Goal: Task Accomplishment & Management: Use online tool/utility

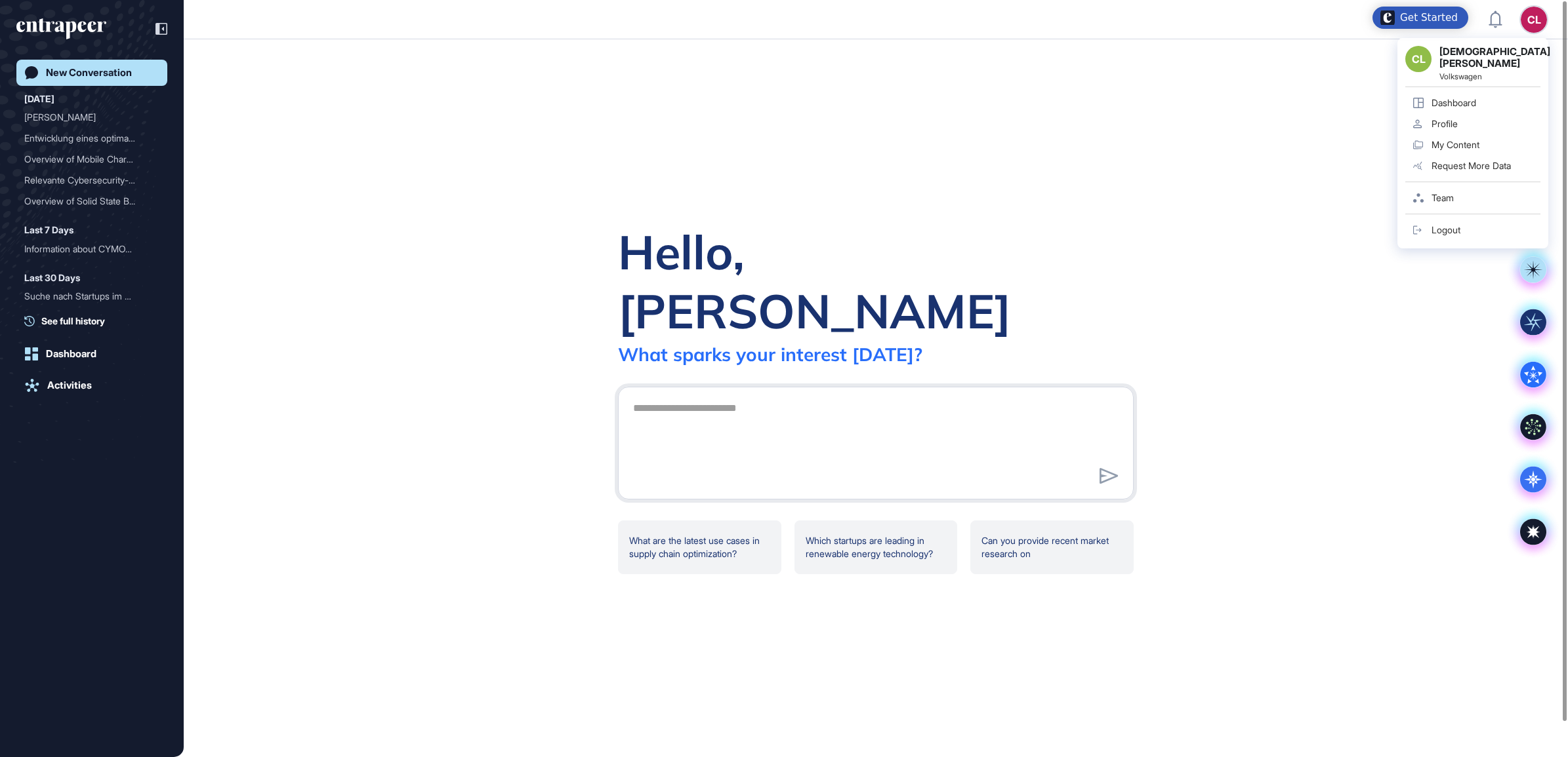
click at [1451, 193] on div "Team" at bounding box center [1442, 198] width 22 height 11
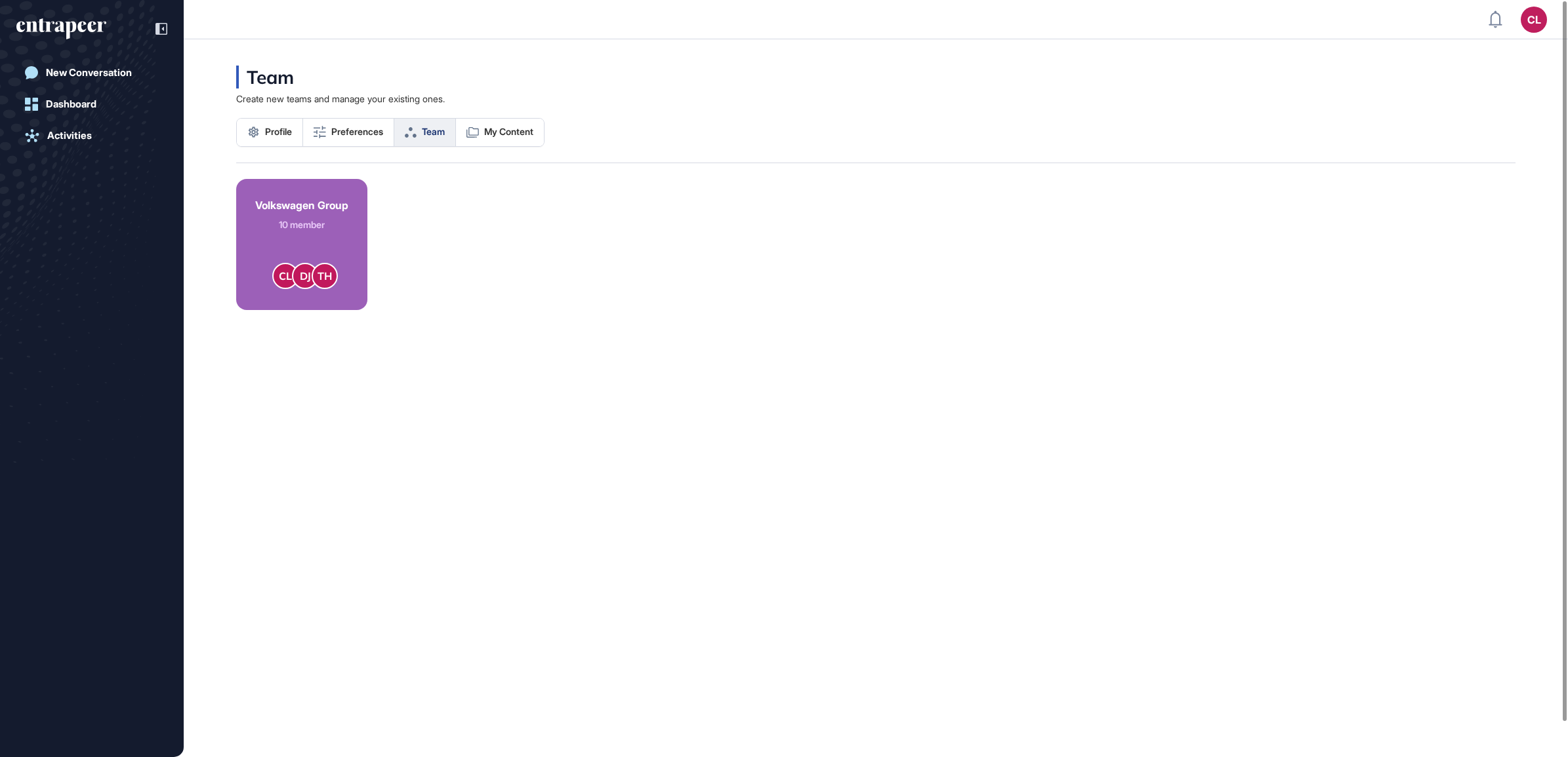
click at [329, 219] on div "10 member" at bounding box center [301, 225] width 93 height 12
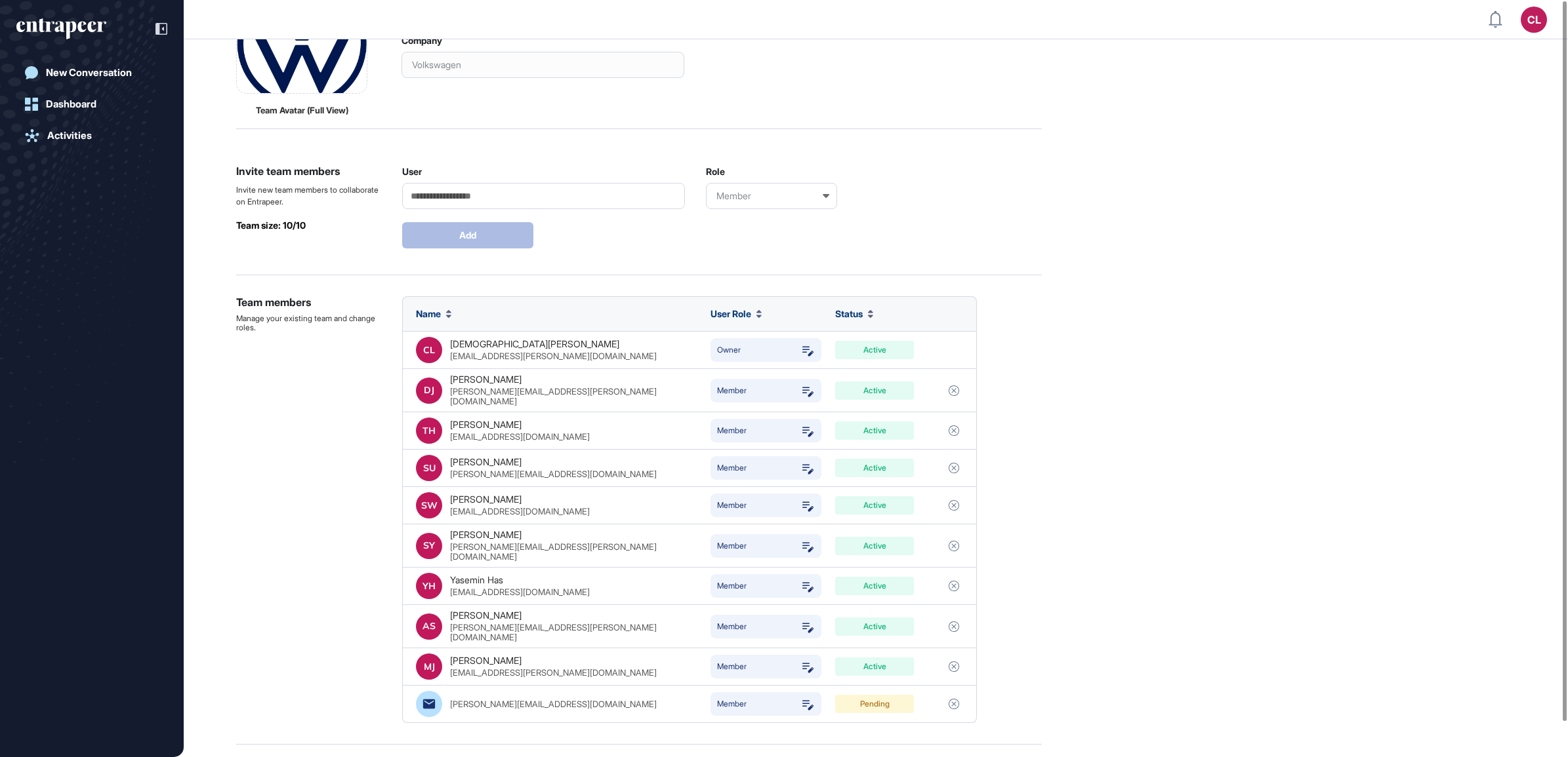
scroll to position [276, 0]
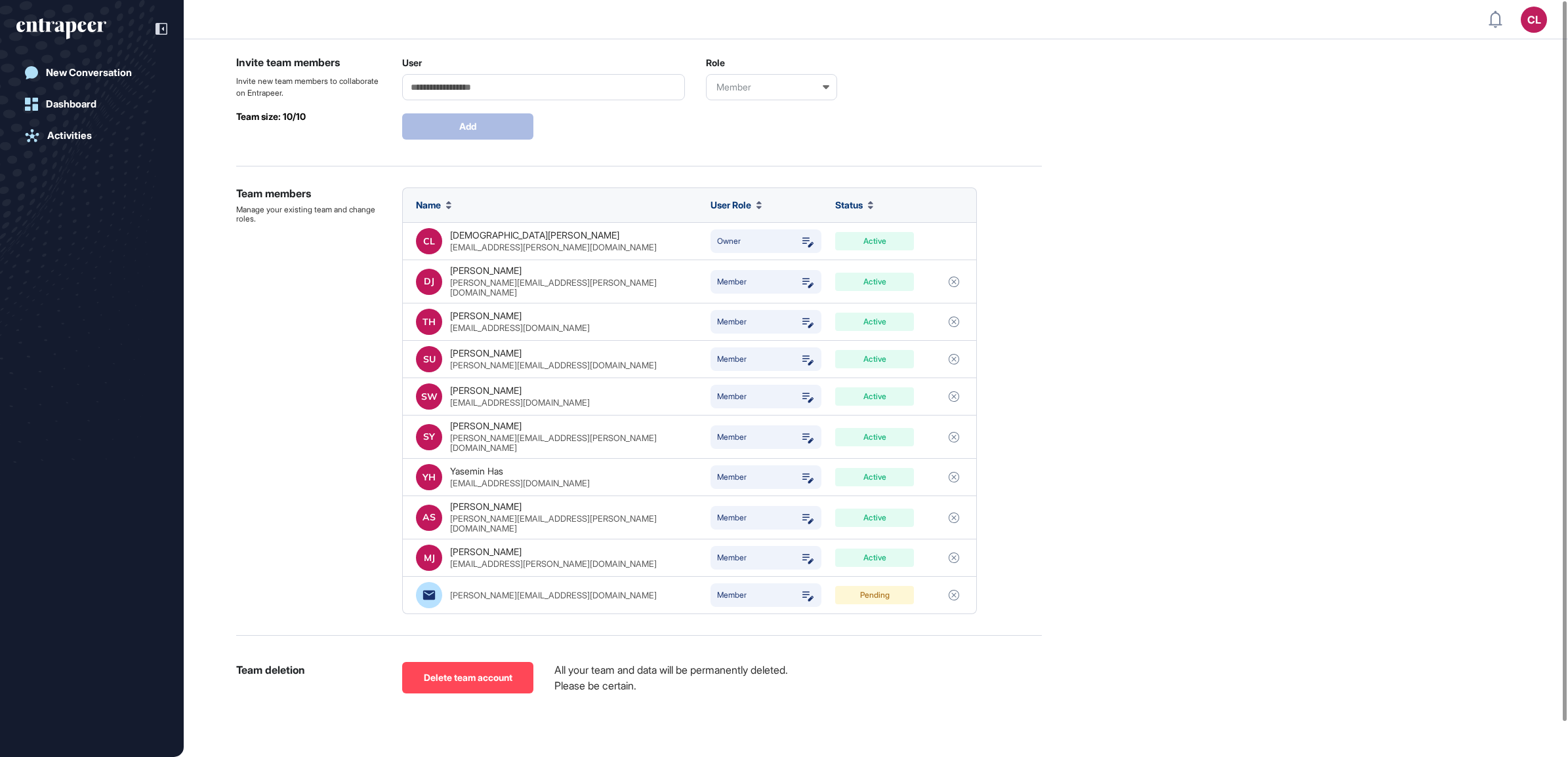
click at [1286, 352] on div "**********" at bounding box center [876, 319] width 1279 height 906
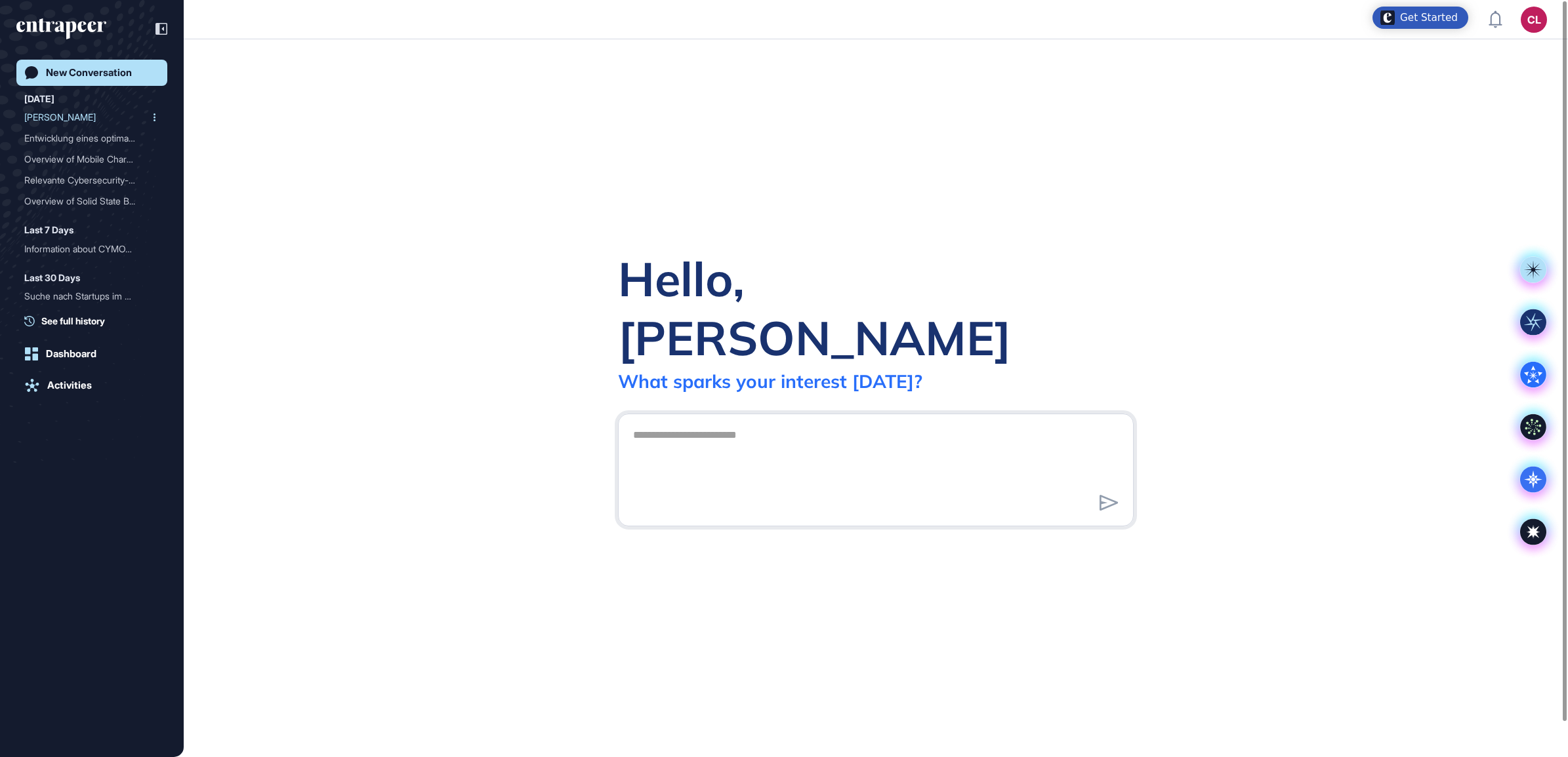
click at [48, 118] on div "[PERSON_NAME]" at bounding box center [86, 117] width 124 height 21
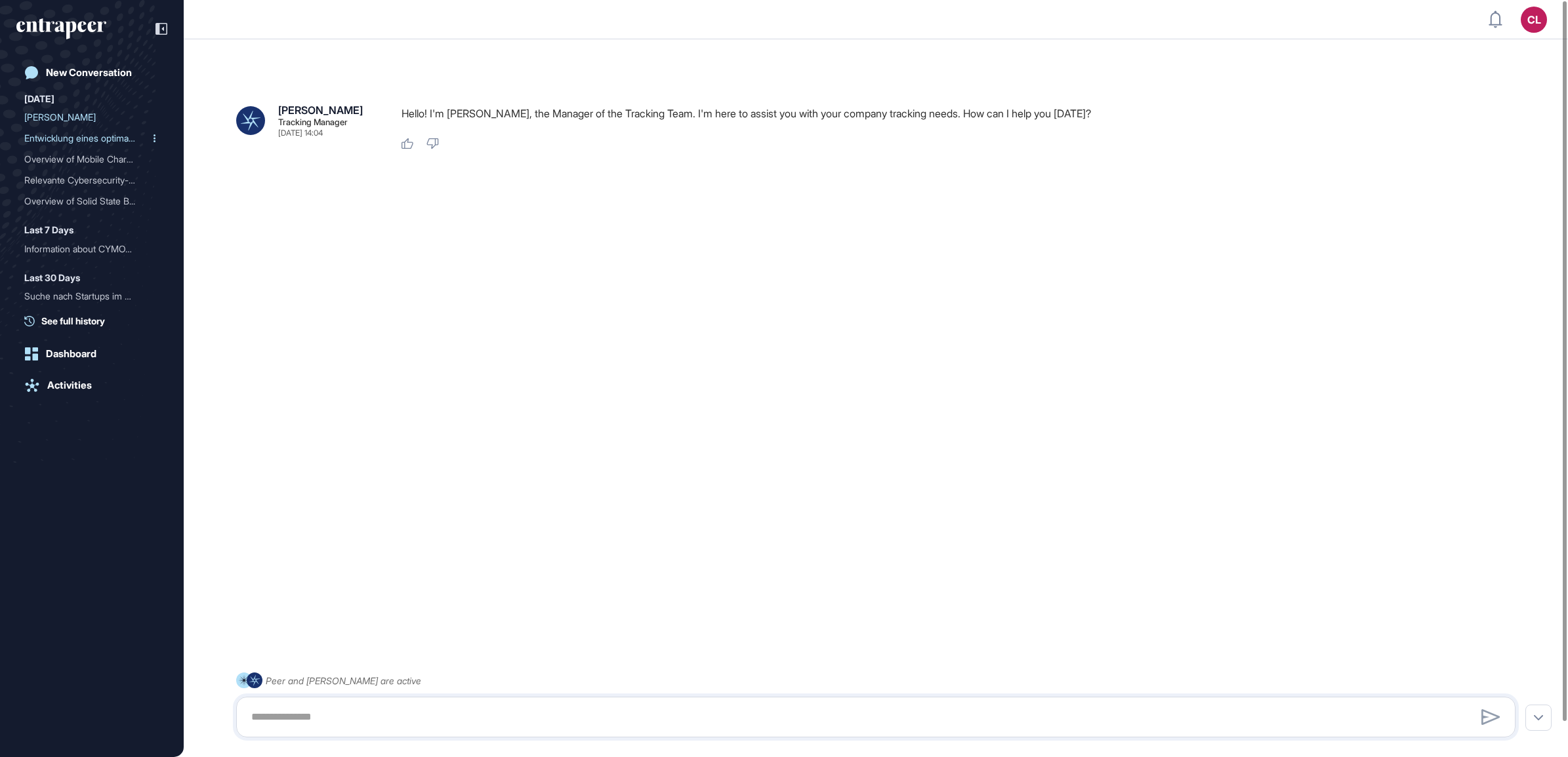
click at [73, 139] on div "Entwicklung eines optimal..." at bounding box center [86, 139] width 124 height 21
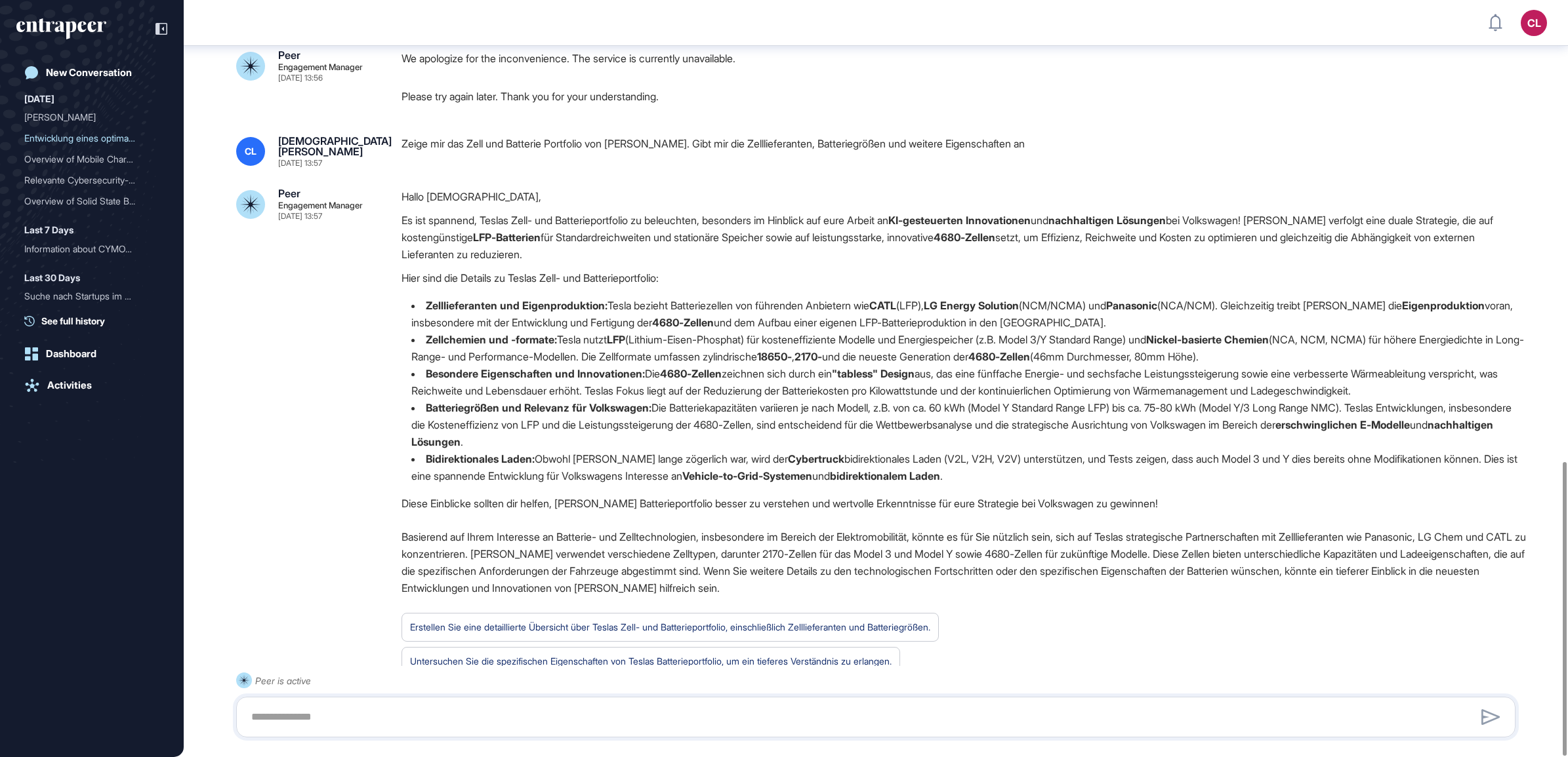
scroll to position [1188, 0]
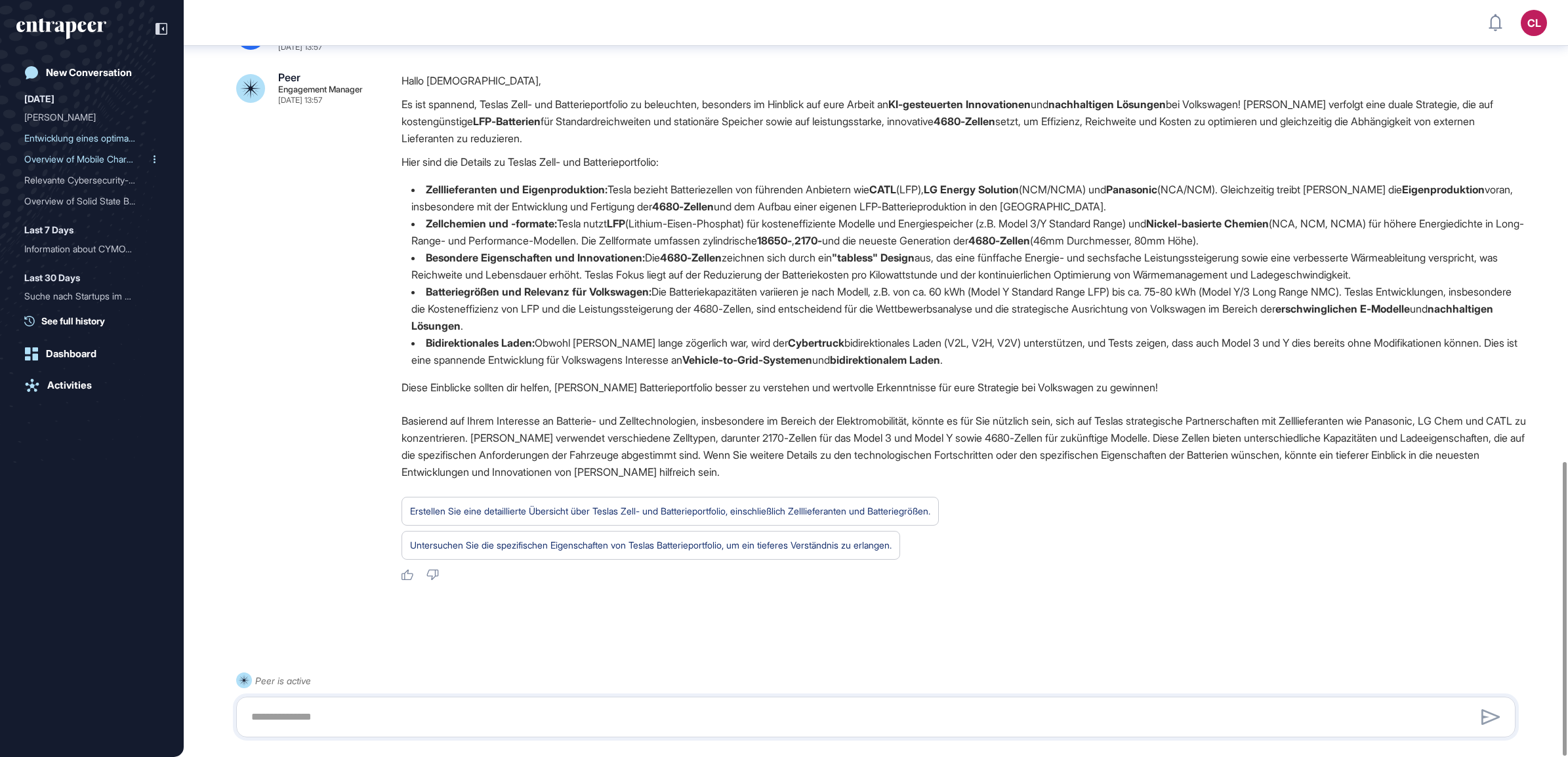
click at [74, 163] on div "Overview of Mobile Chargi..." at bounding box center [86, 160] width 124 height 21
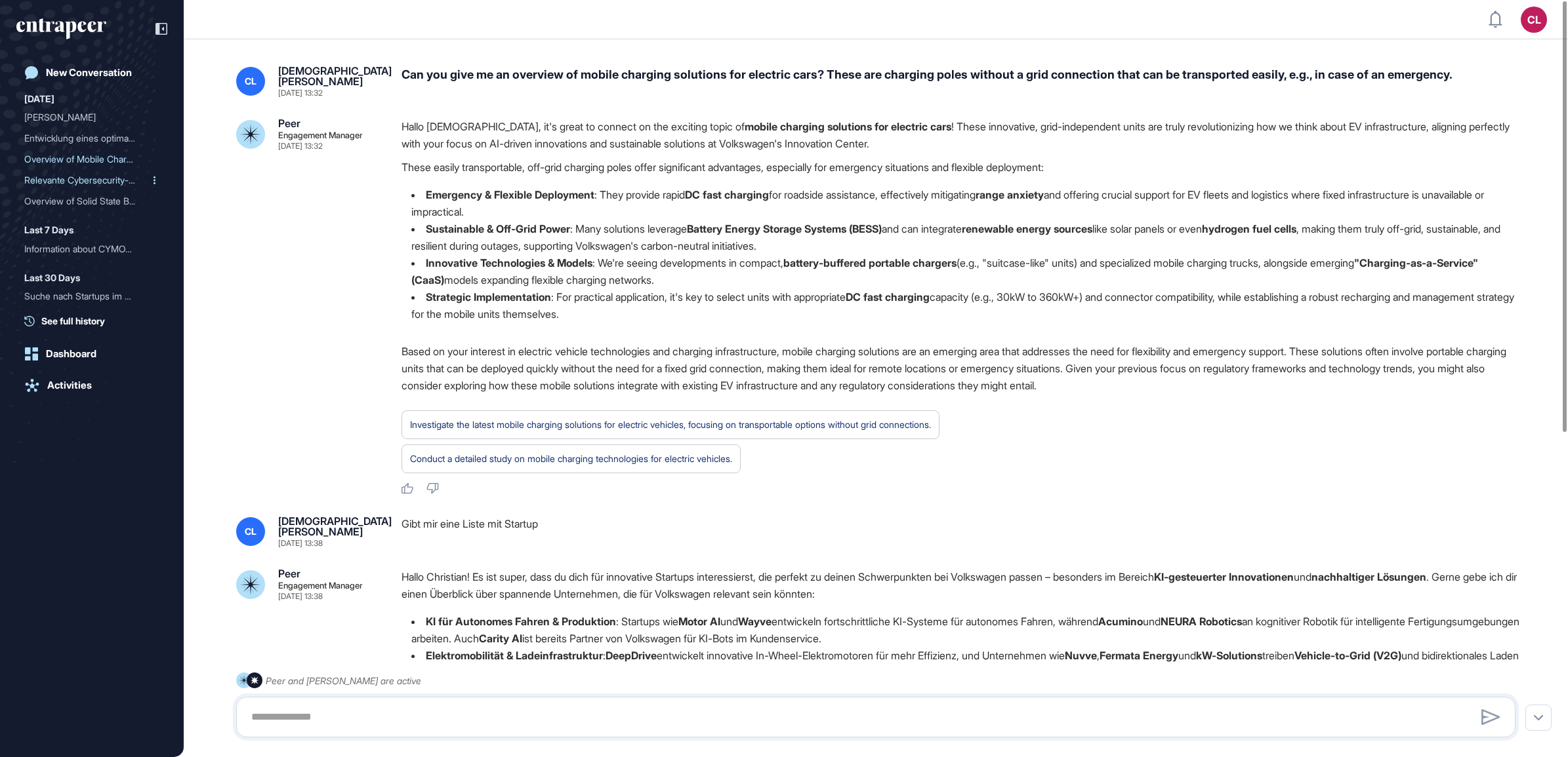
click at [108, 181] on div "Relevante Cybersecurity-S..." at bounding box center [86, 180] width 124 height 21
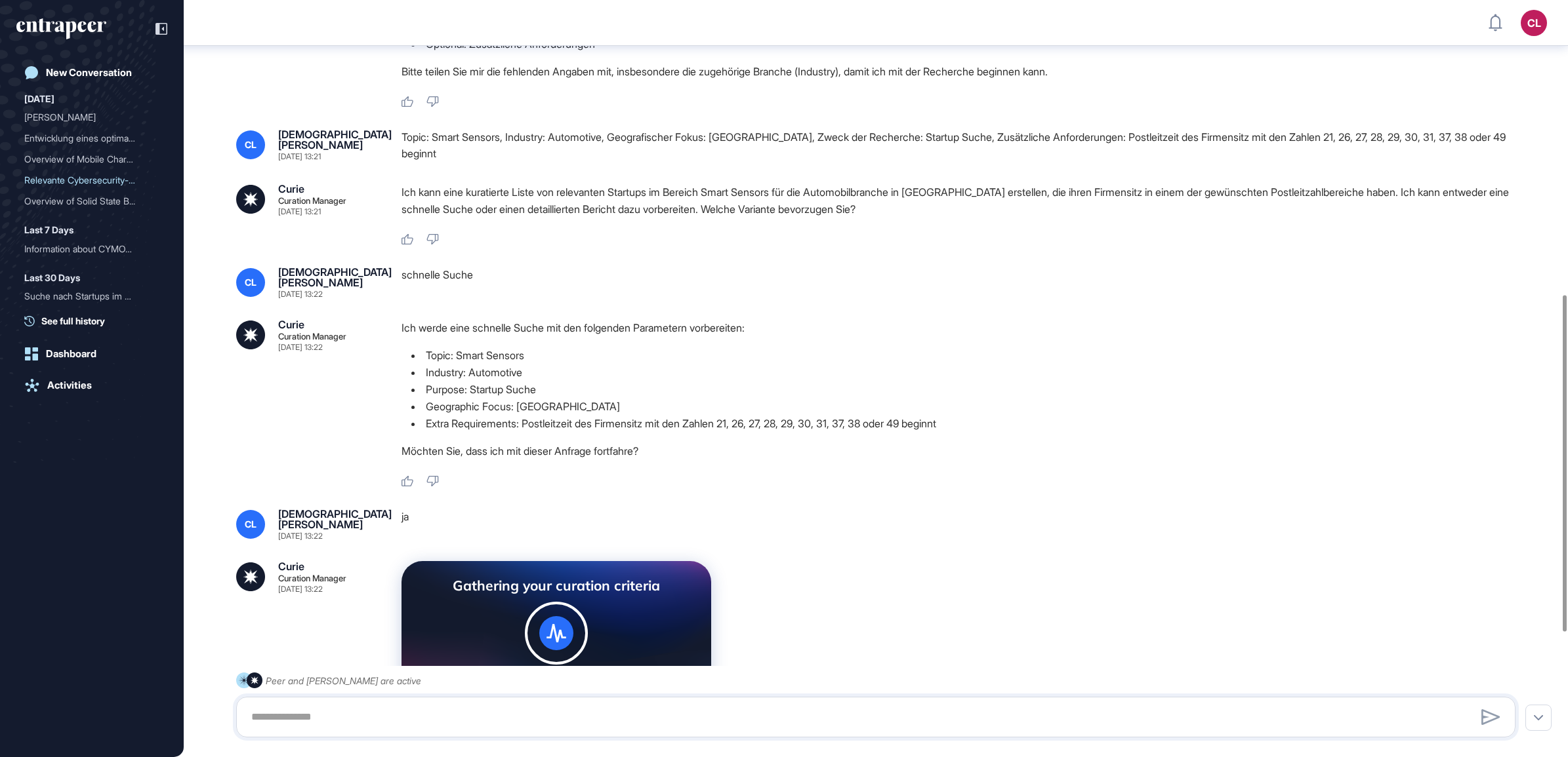
scroll to position [941, 0]
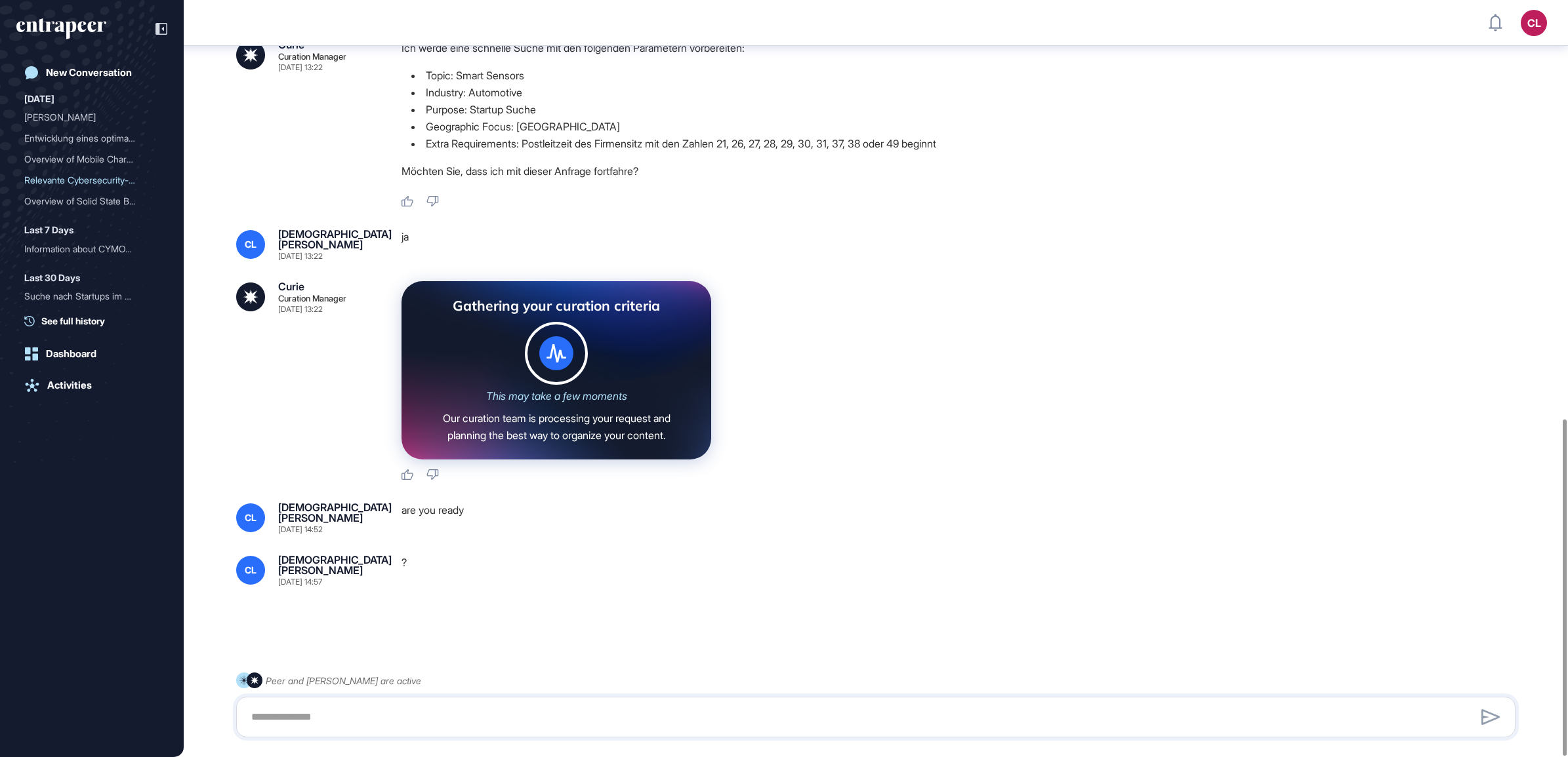
click at [435, 712] on textarea at bounding box center [876, 717] width 1265 height 27
type textarea "**********"
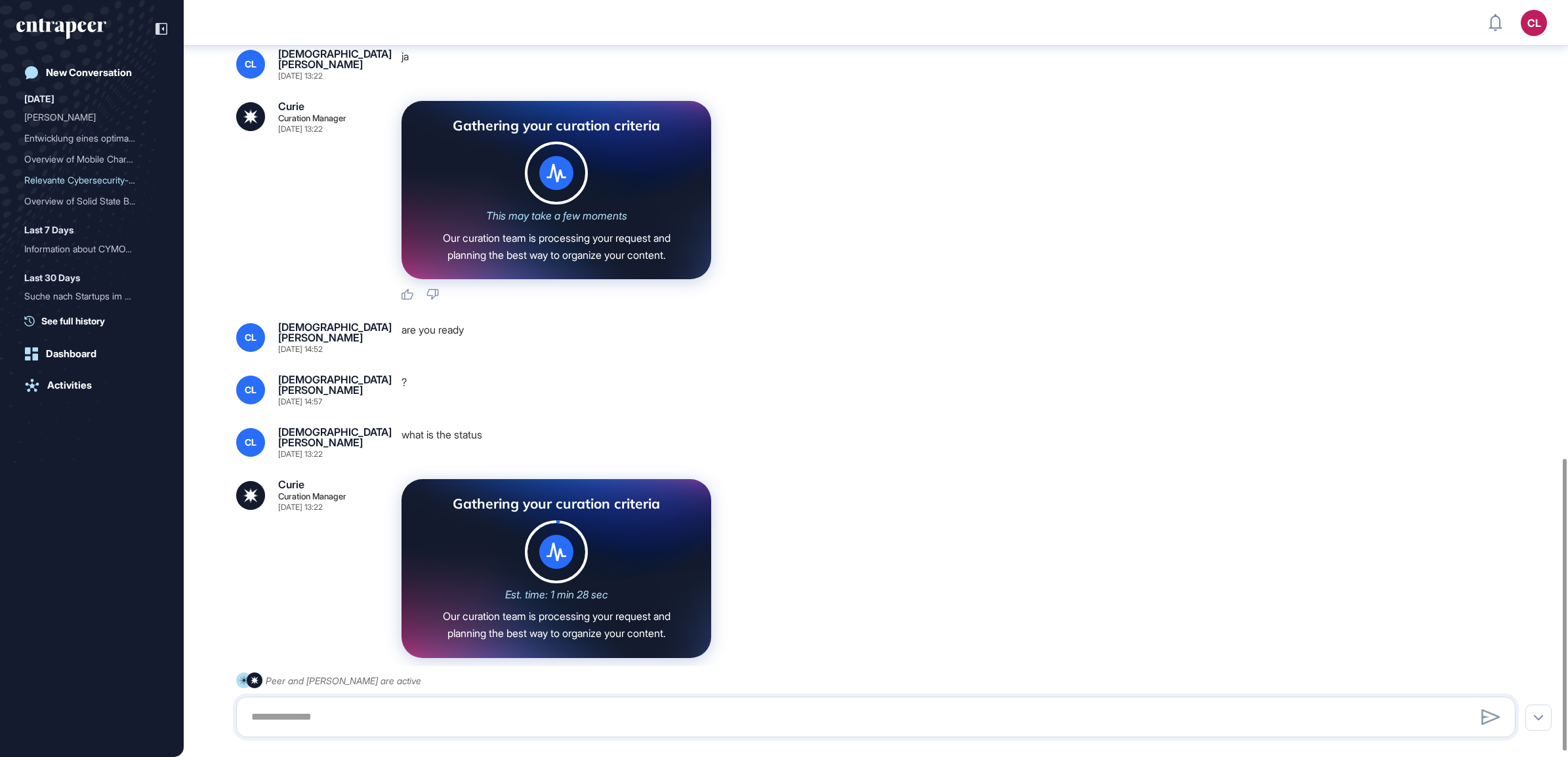
scroll to position [1199, 0]
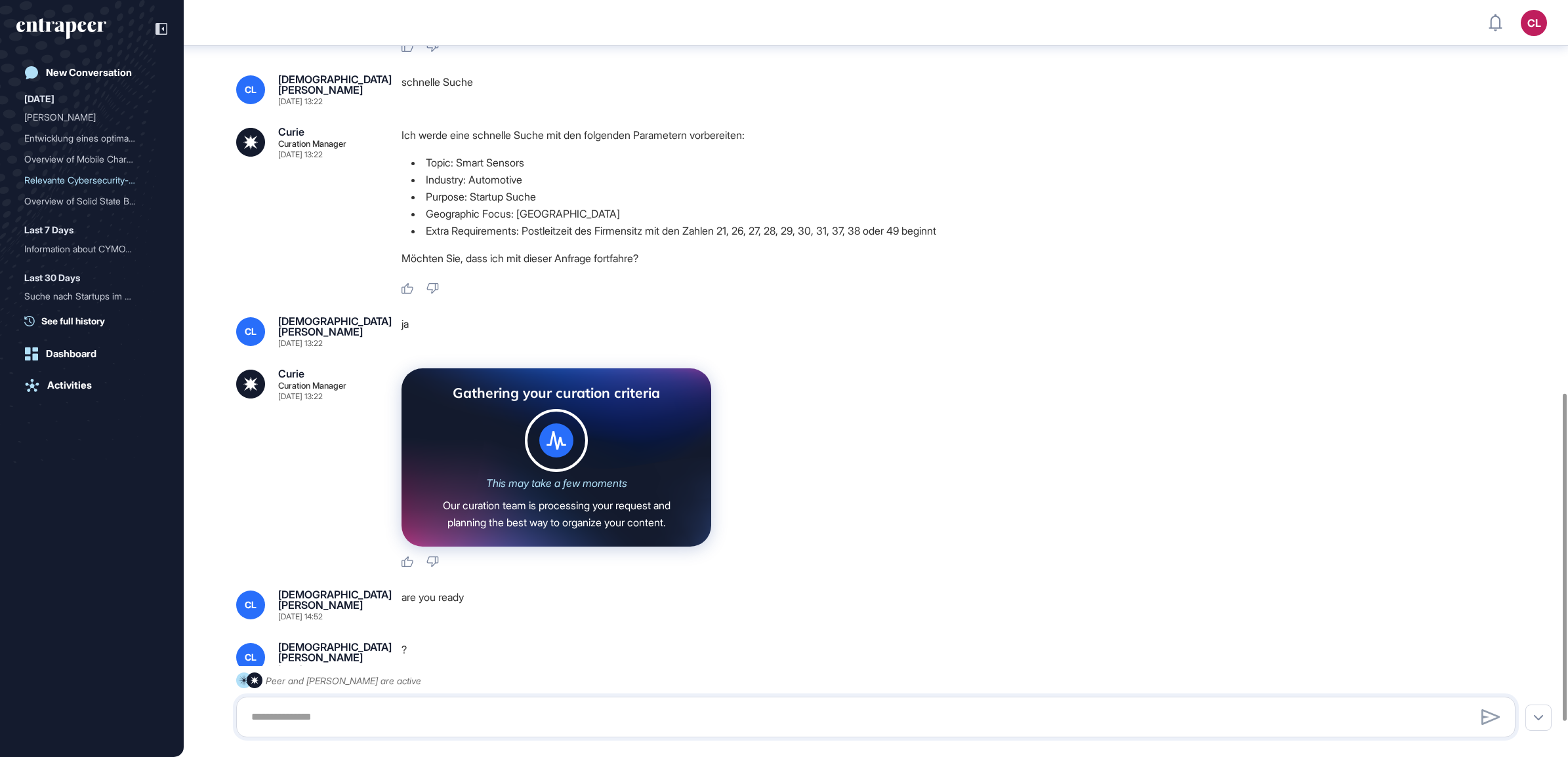
scroll to position [991, 0]
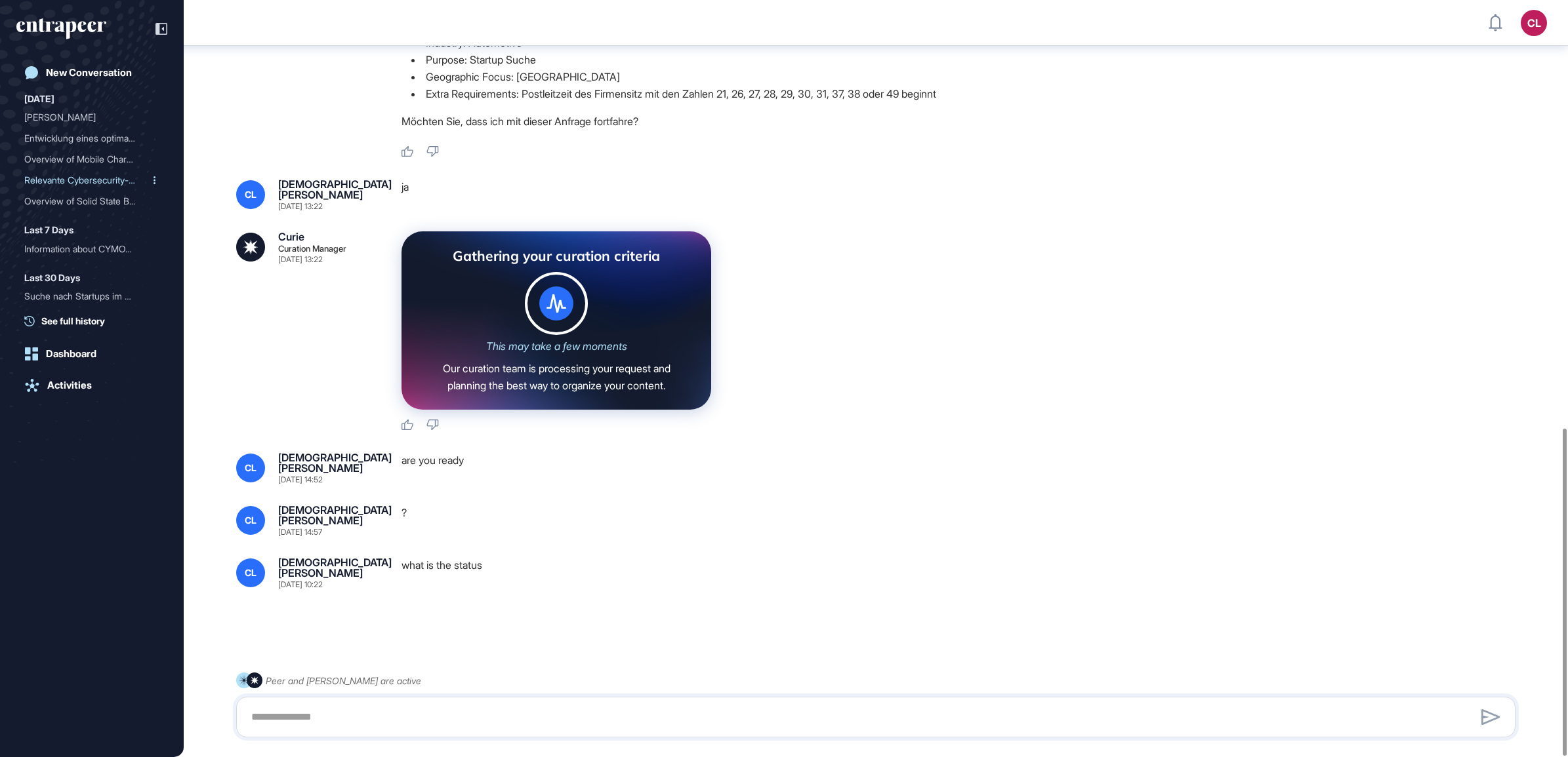
click at [154, 179] on icon at bounding box center [155, 179] width 2 height 8
click at [125, 217] on div "Remove" at bounding box center [121, 224] width 58 height 20
click at [108, 147] on div "Entwicklung eines optimal..." at bounding box center [86, 139] width 124 height 21
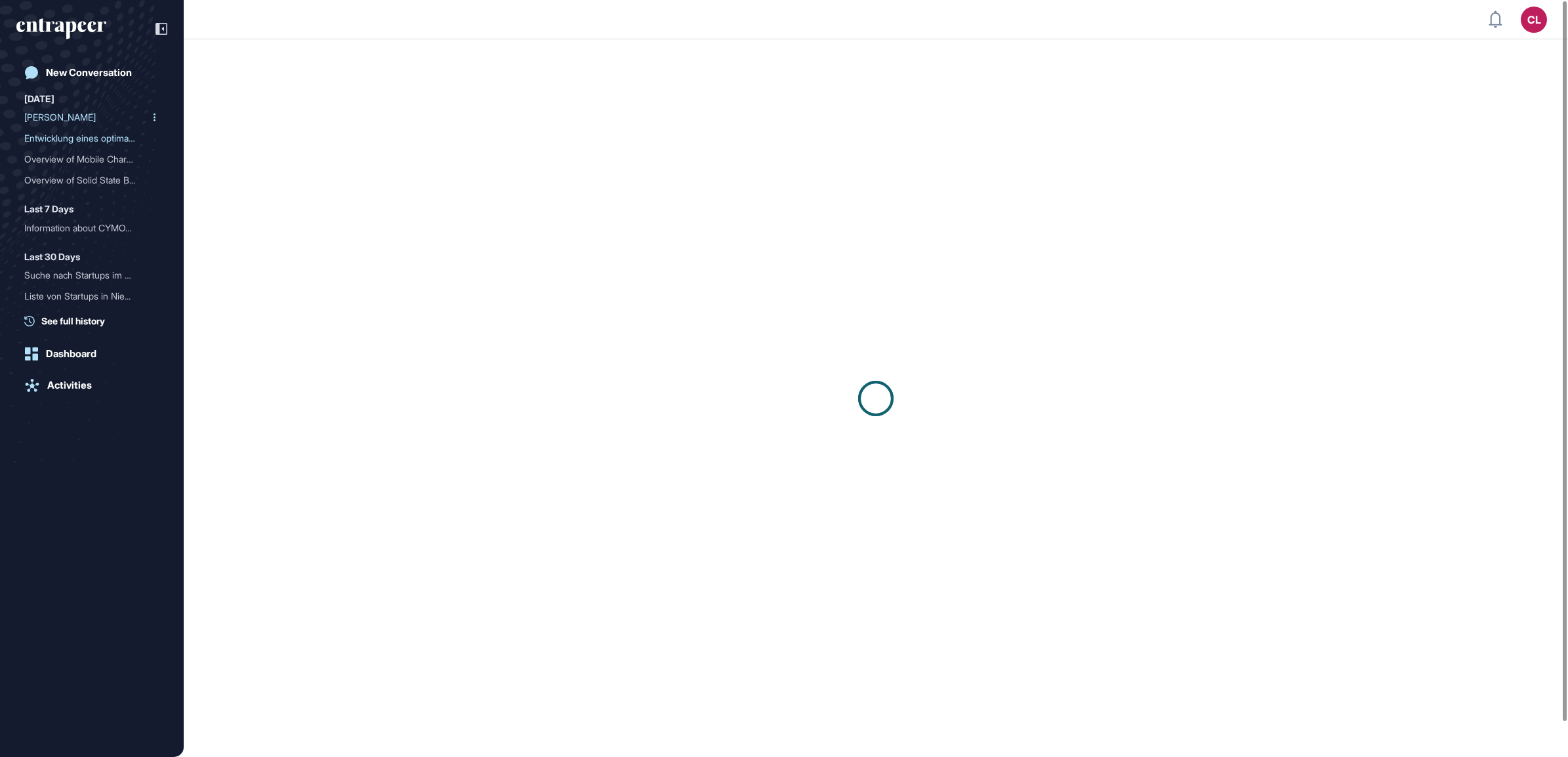
click at [99, 119] on div "[PERSON_NAME]" at bounding box center [86, 117] width 124 height 21
click at [154, 119] on icon at bounding box center [155, 117] width 2 height 8
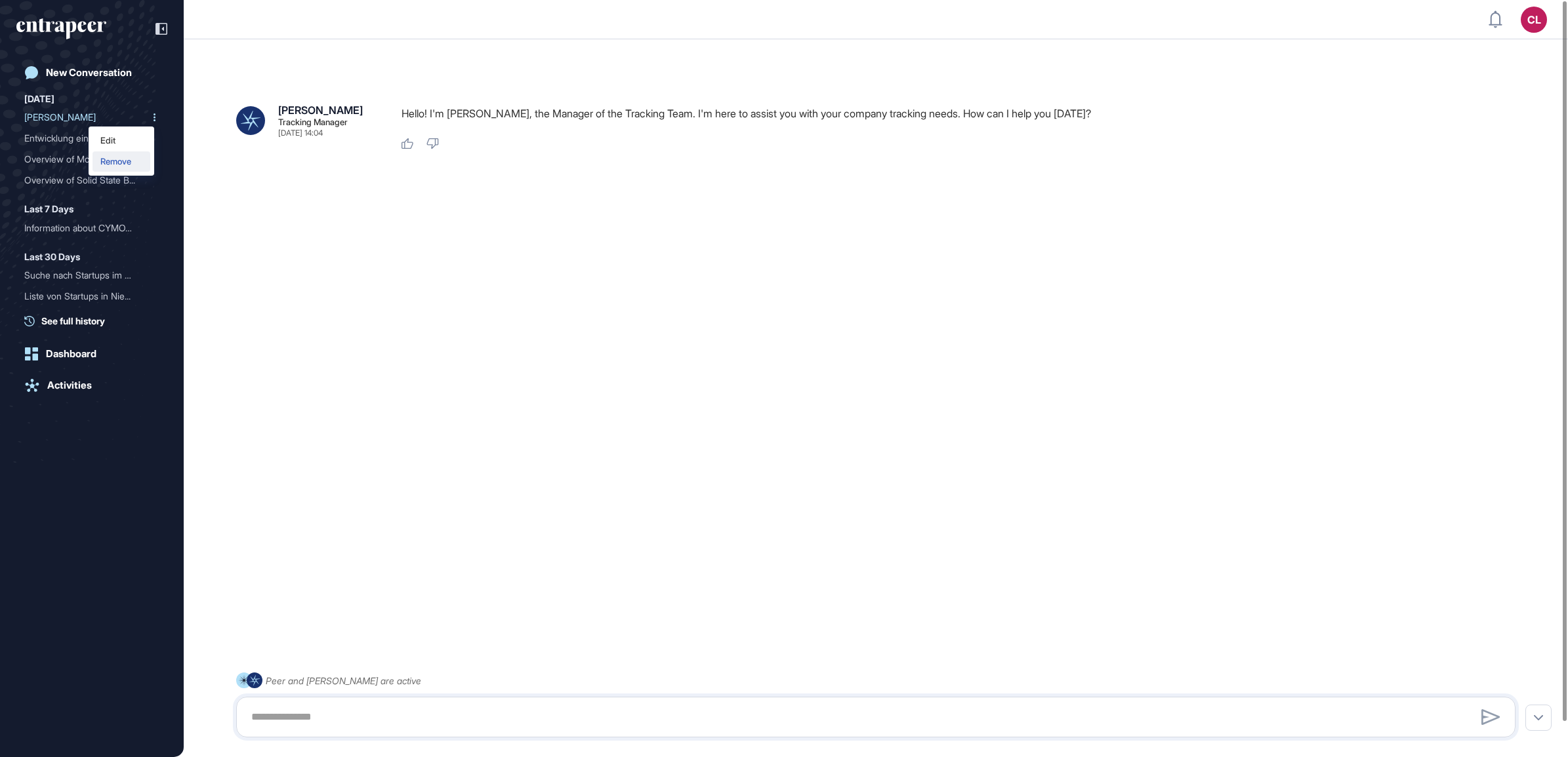
click at [126, 163] on div "Remove" at bounding box center [121, 161] width 58 height 20
click at [463, 355] on div "Tracy Tracking Manager Oct 14, 2025 14:04 Hello! I'm Tracy, the Manager of the …" at bounding box center [876, 398] width 1384 height 681
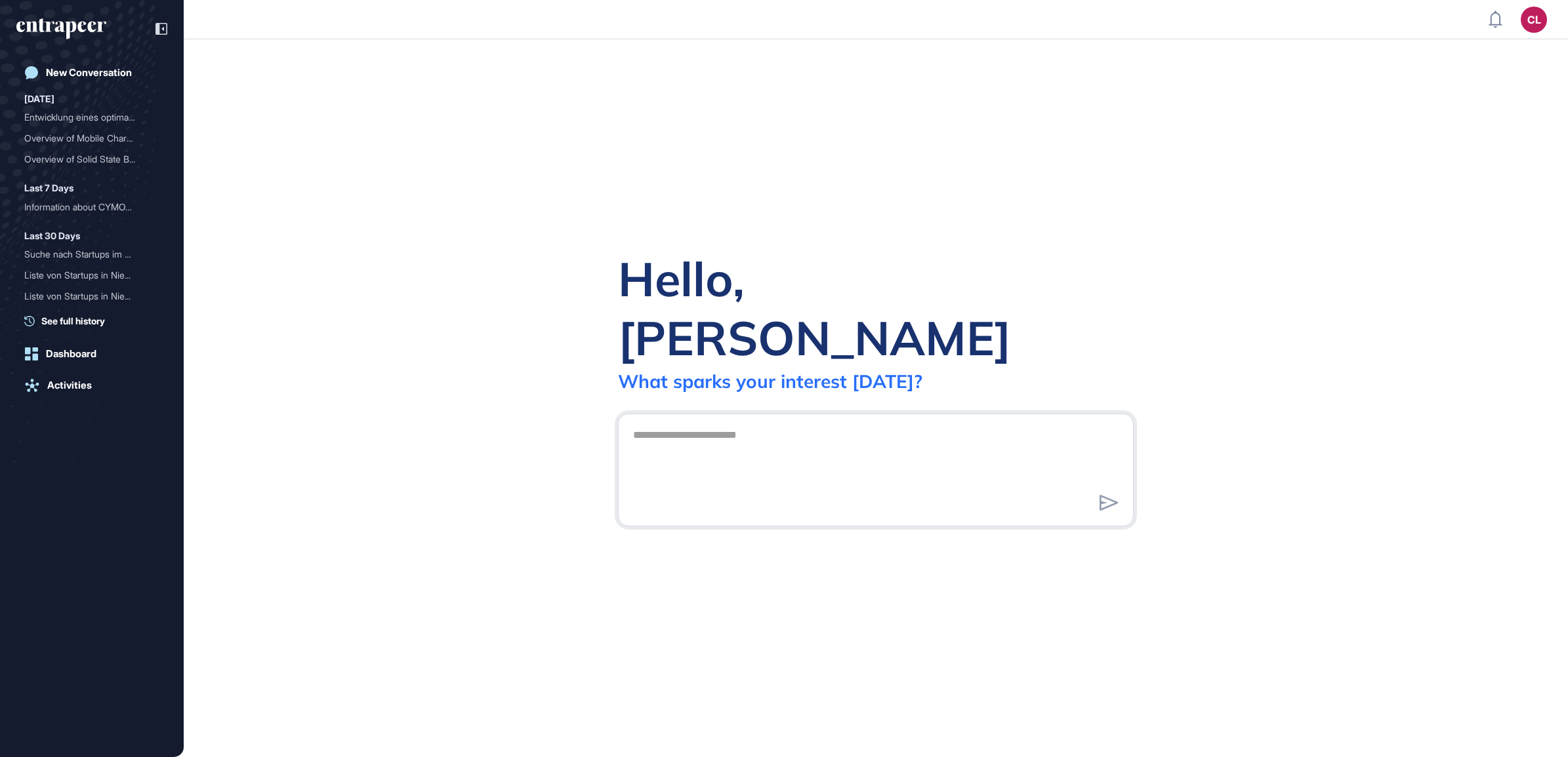
scroll to position [1, 1]
